Goal: Obtain resource: Obtain resource

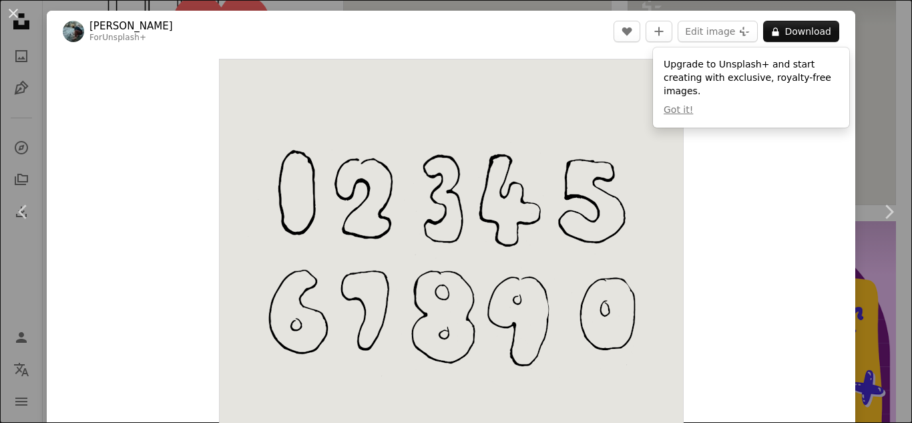
scroll to position [1643, 0]
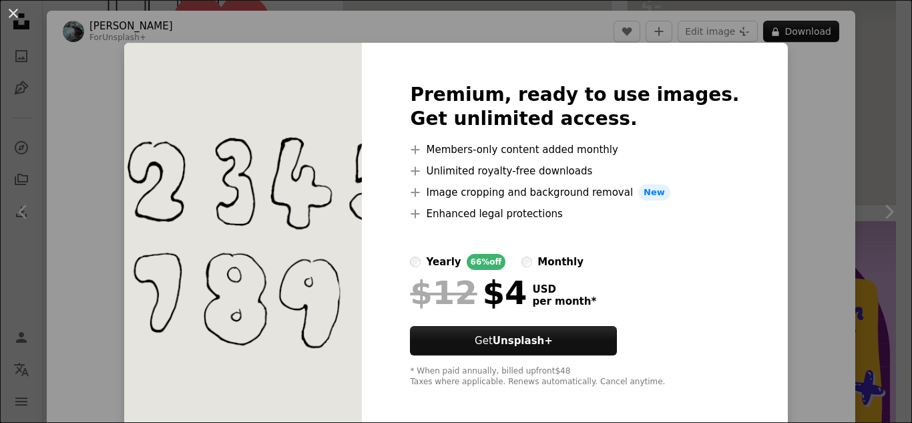
click at [835, 148] on div "An X shape Premium, ready to use images. Get unlimited access. A plus sign Memb…" at bounding box center [456, 211] width 912 height 423
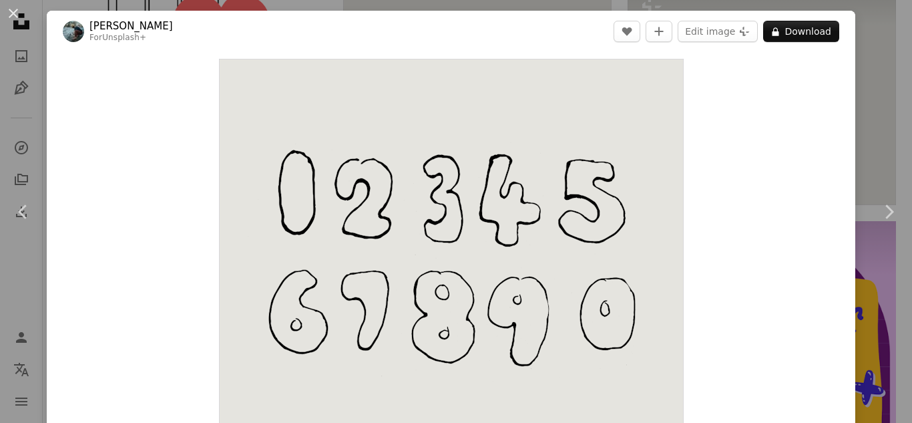
click at [835, 148] on div "Zoom in" at bounding box center [451, 252] width 808 height 401
click at [880, 46] on div "An X shape Chevron left Chevron right [PERSON_NAME] For Unsplash+ A heart A plu…" at bounding box center [456, 211] width 912 height 423
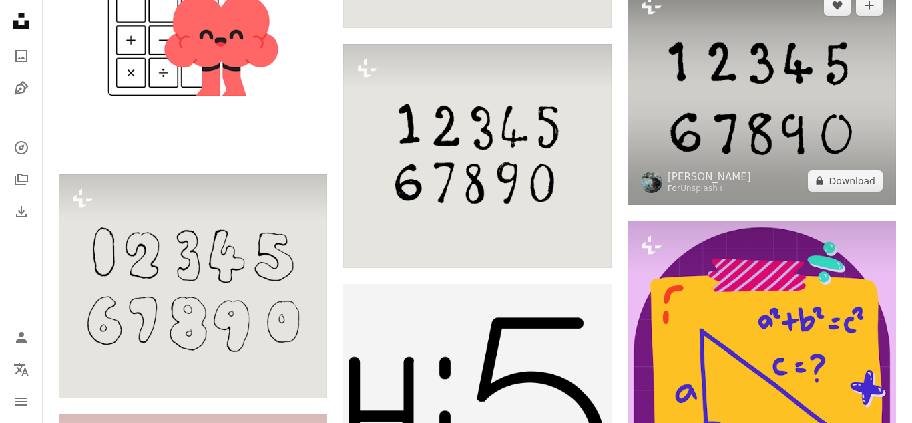
click at [880, 45] on img at bounding box center [762, 93] width 268 height 224
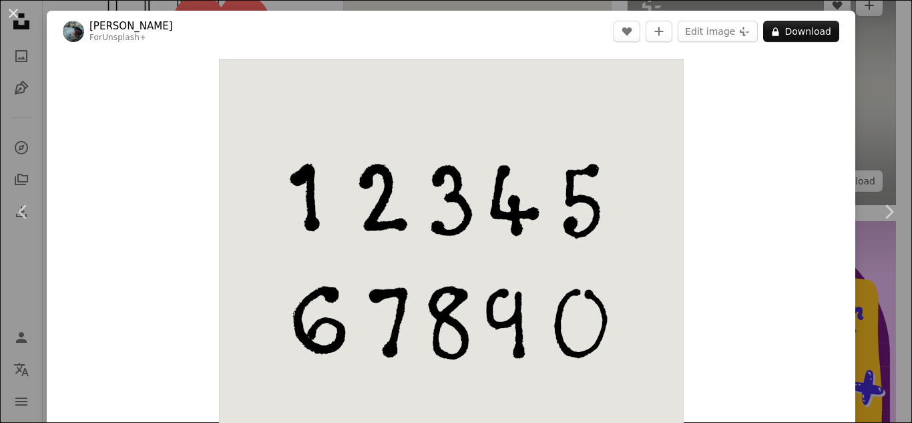
click at [895, 121] on div "An X shape Chevron left Chevron right [PERSON_NAME] For Unsplash+ A heart A plu…" at bounding box center [456, 211] width 912 height 423
